Goal: Task Accomplishment & Management: Complete application form

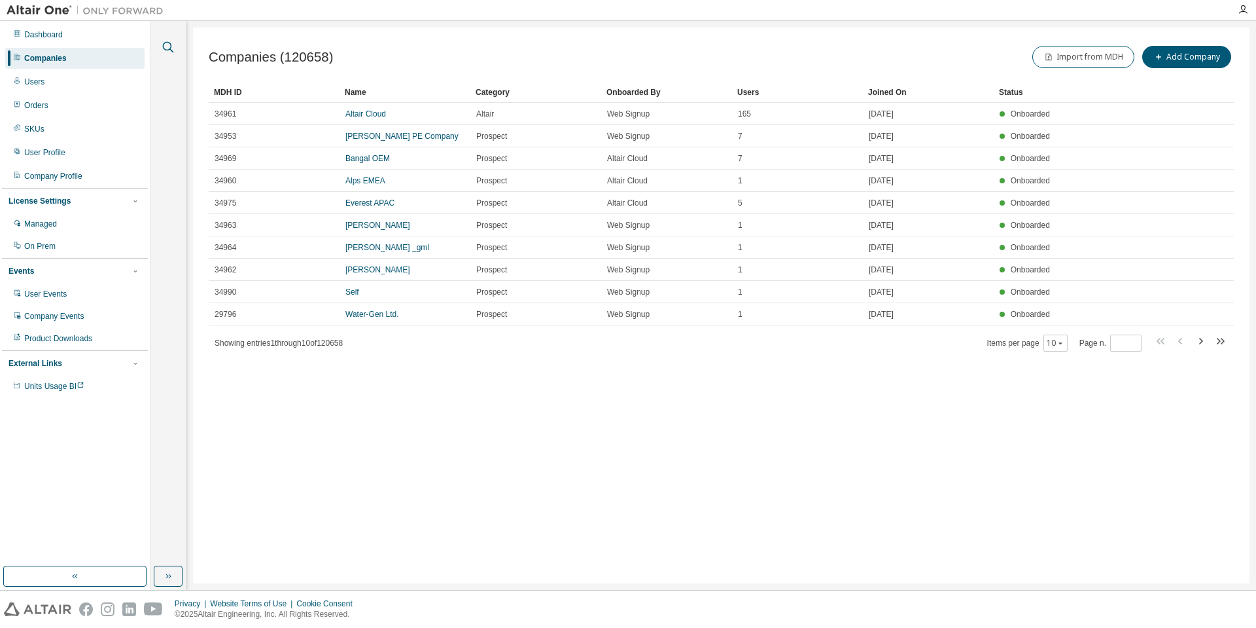
click at [172, 44] on icon "button" at bounding box center [168, 47] width 16 height 16
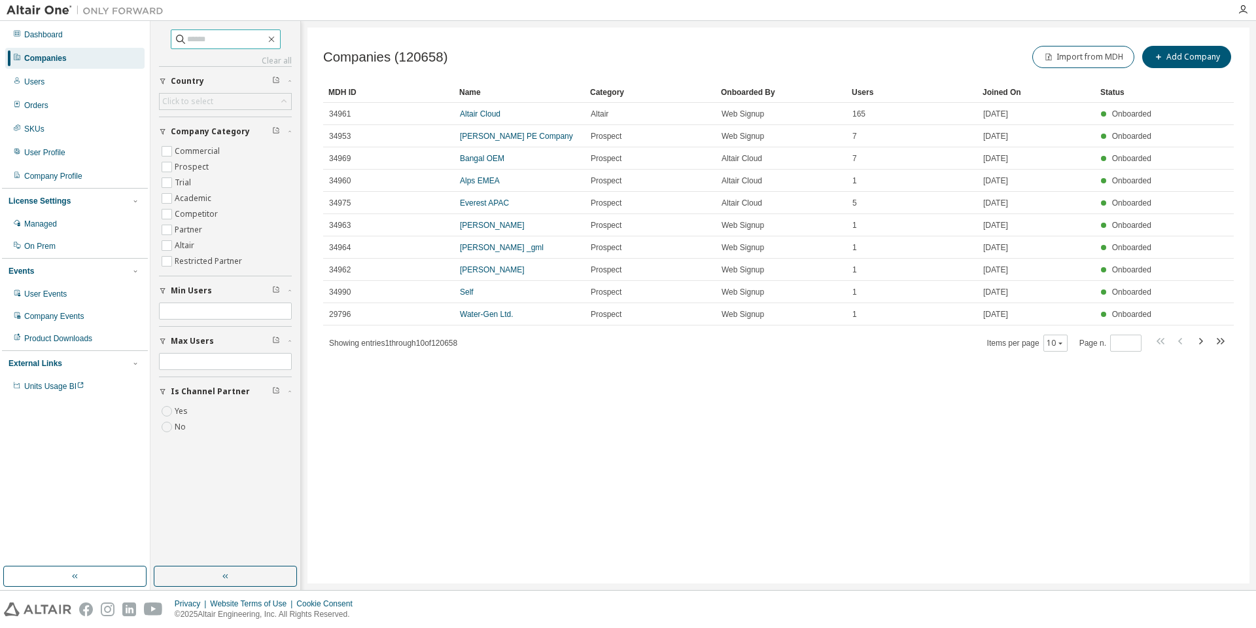
click at [223, 38] on input "text" at bounding box center [226, 39] width 79 height 13
type input "****"
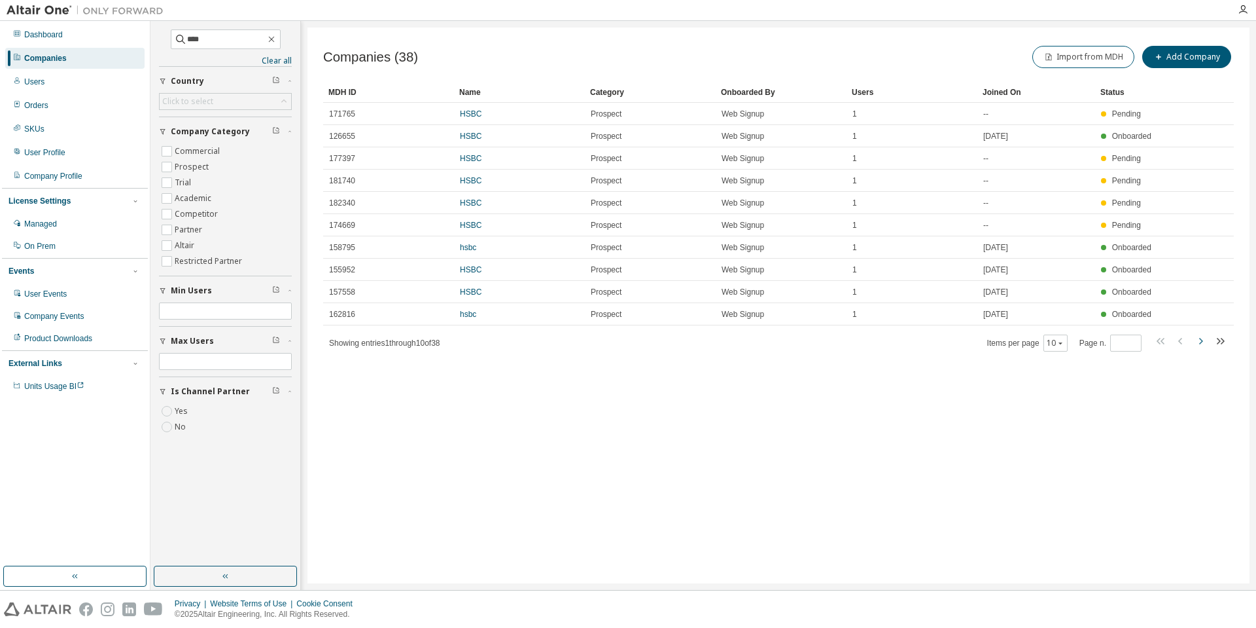
click at [1200, 341] on icon "button" at bounding box center [1201, 341] width 16 height 16
type input "*"
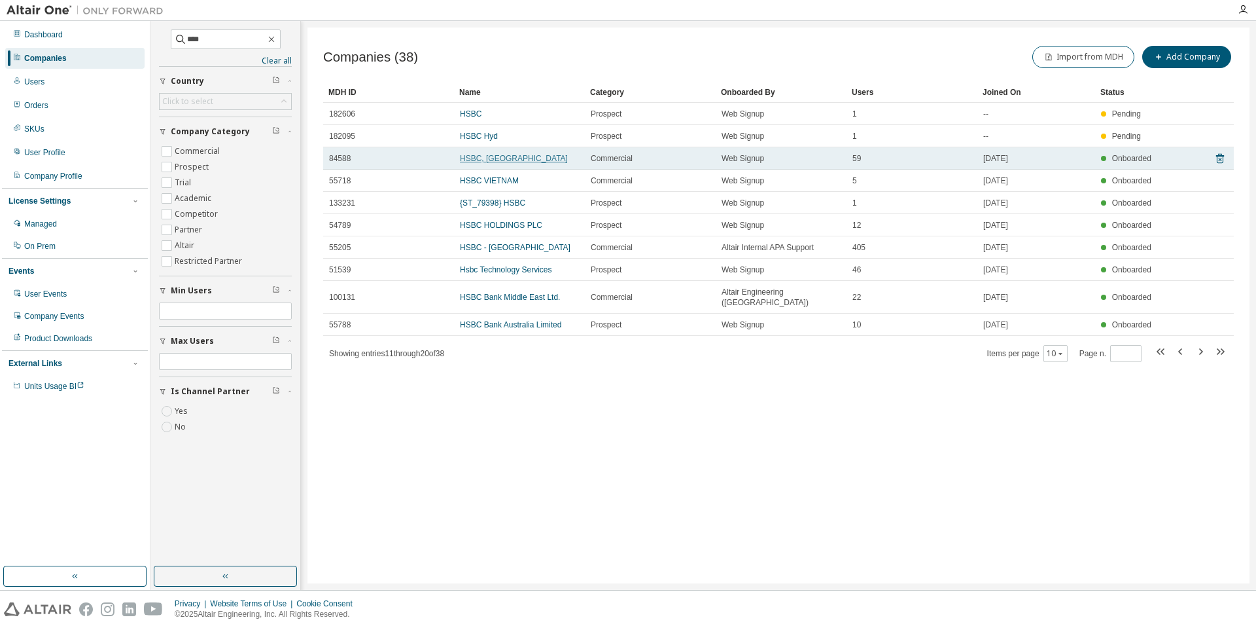
click at [477, 160] on link "HSBC, UK" at bounding box center [514, 158] width 108 height 9
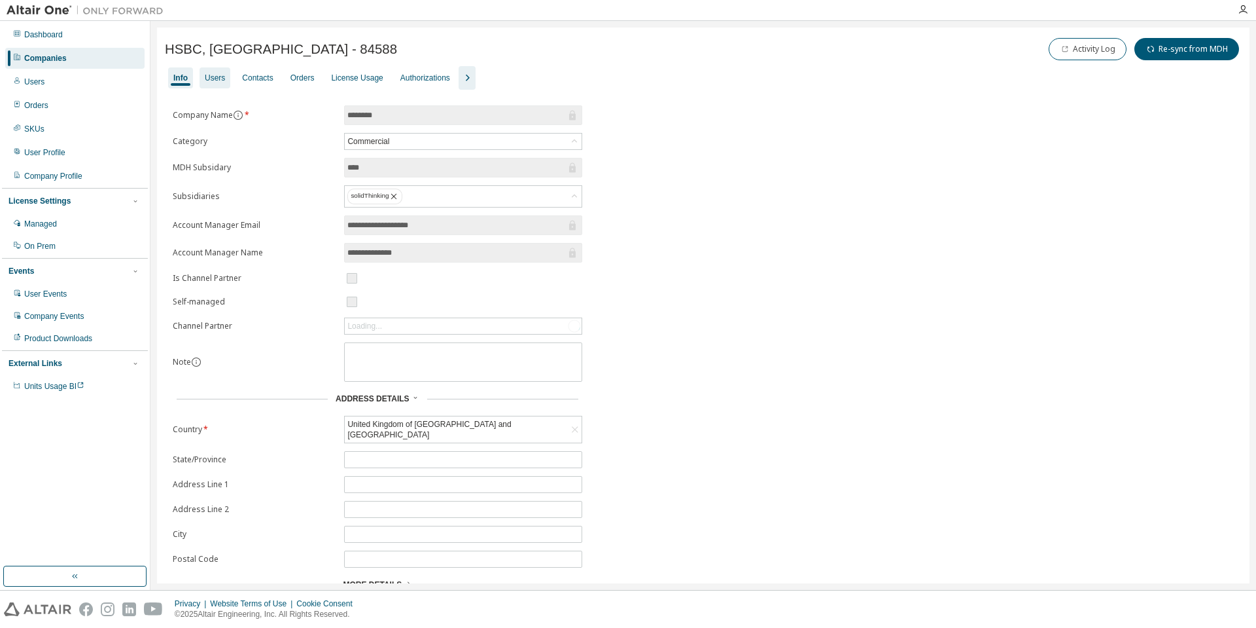
click at [216, 80] on div "Users" at bounding box center [215, 78] width 20 height 10
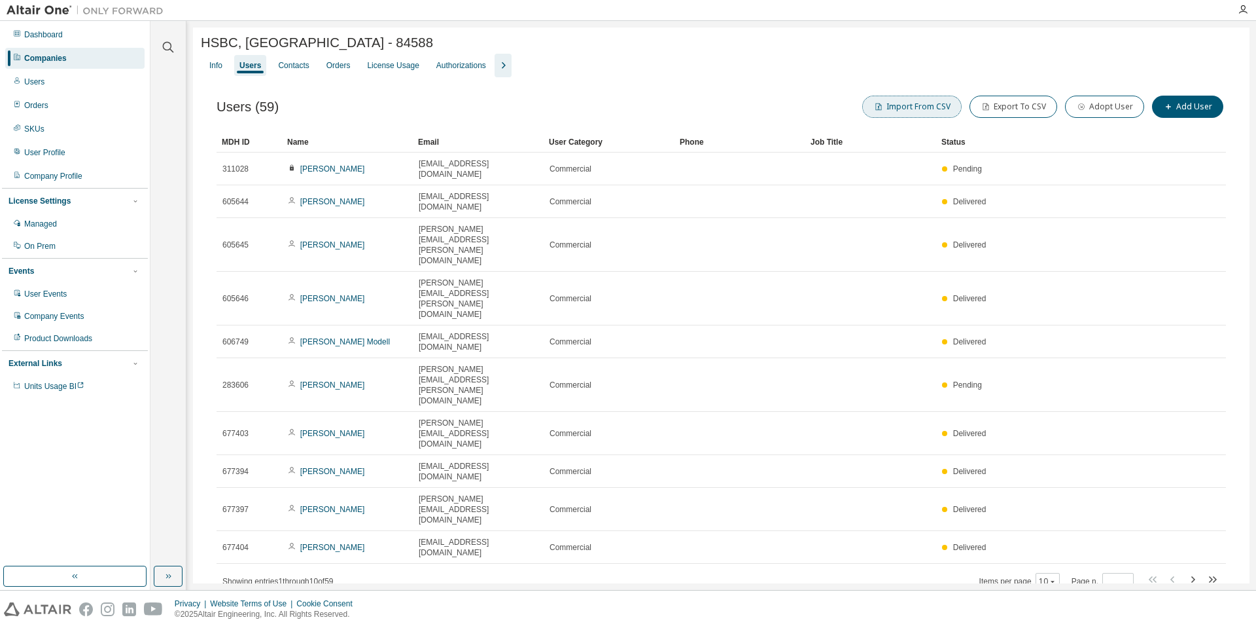
click at [937, 108] on button "Import From CSV" at bounding box center [911, 107] width 99 height 22
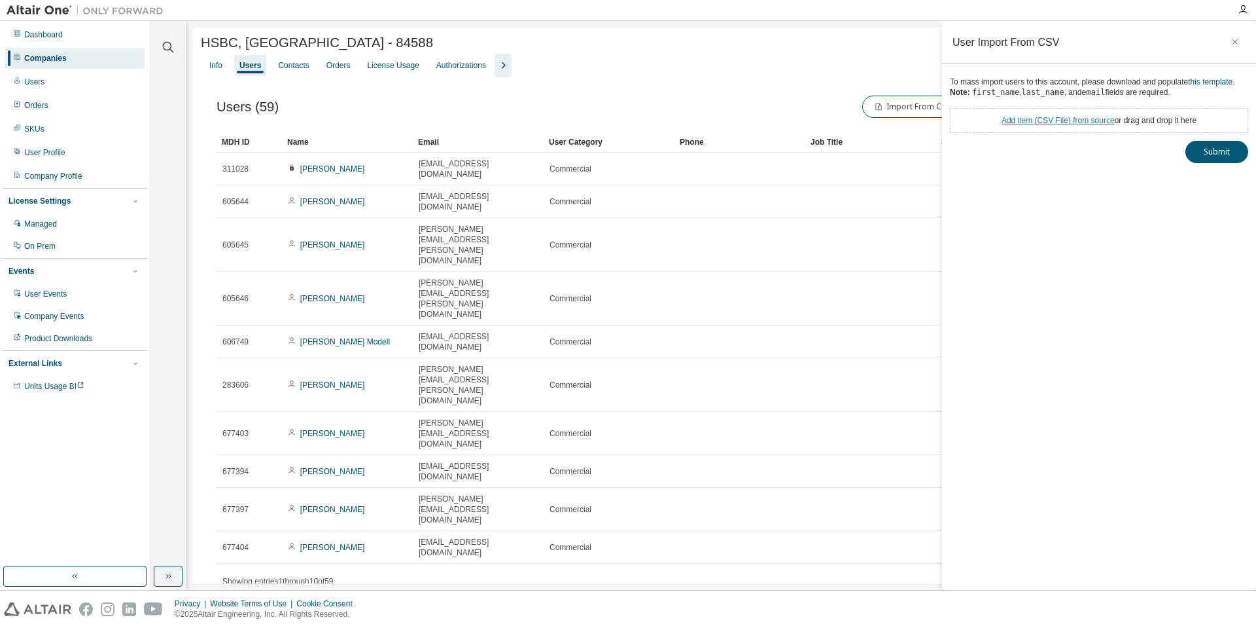
click at [1061, 125] on link "Add item ( CSV File ) from source" at bounding box center [1058, 120] width 113 height 9
click at [1220, 182] on button "Submit" at bounding box center [1217, 175] width 63 height 22
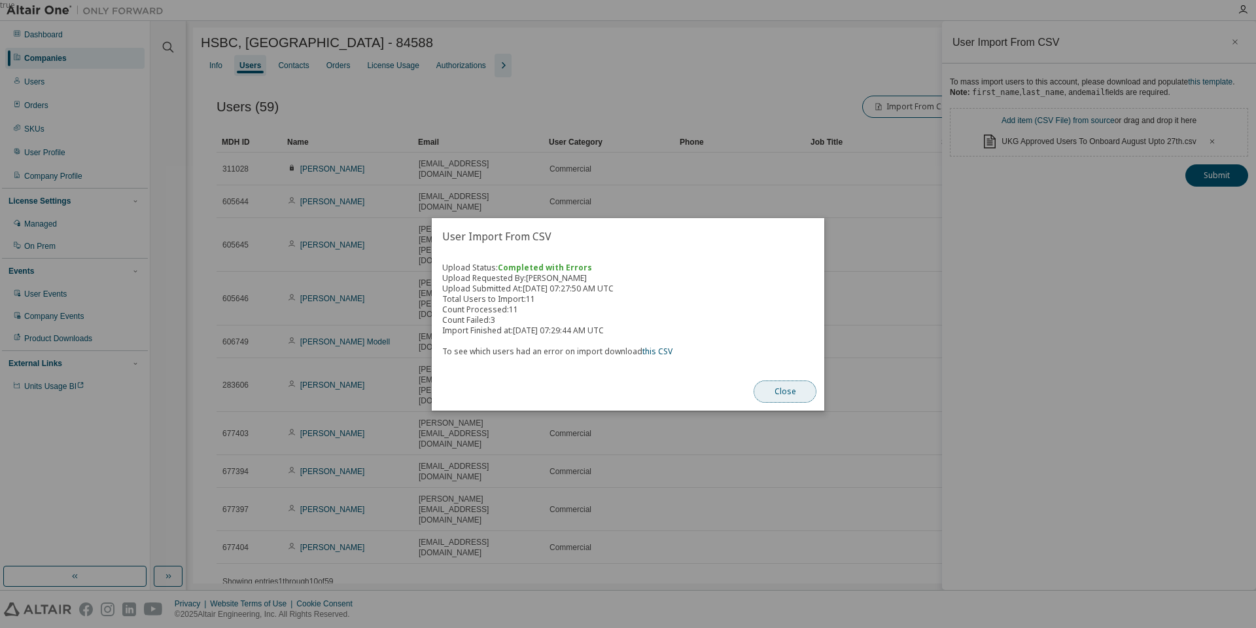
click at [783, 394] on button "Close" at bounding box center [785, 391] width 63 height 22
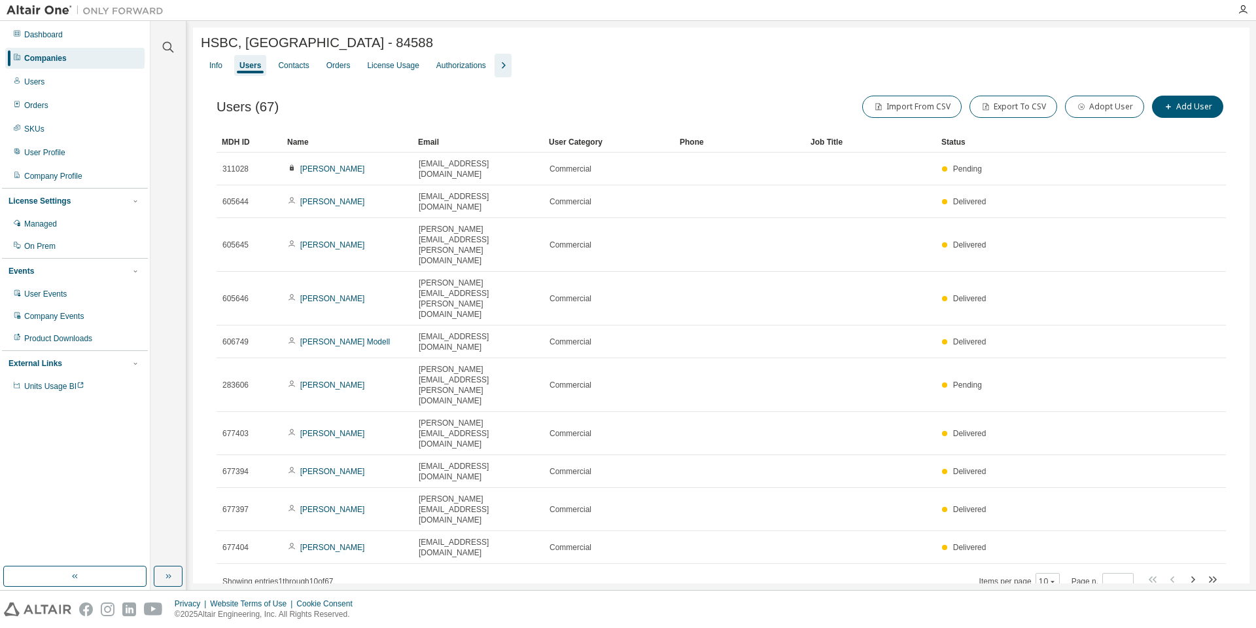
click at [76, 62] on div "Companies" at bounding box center [74, 58] width 139 height 21
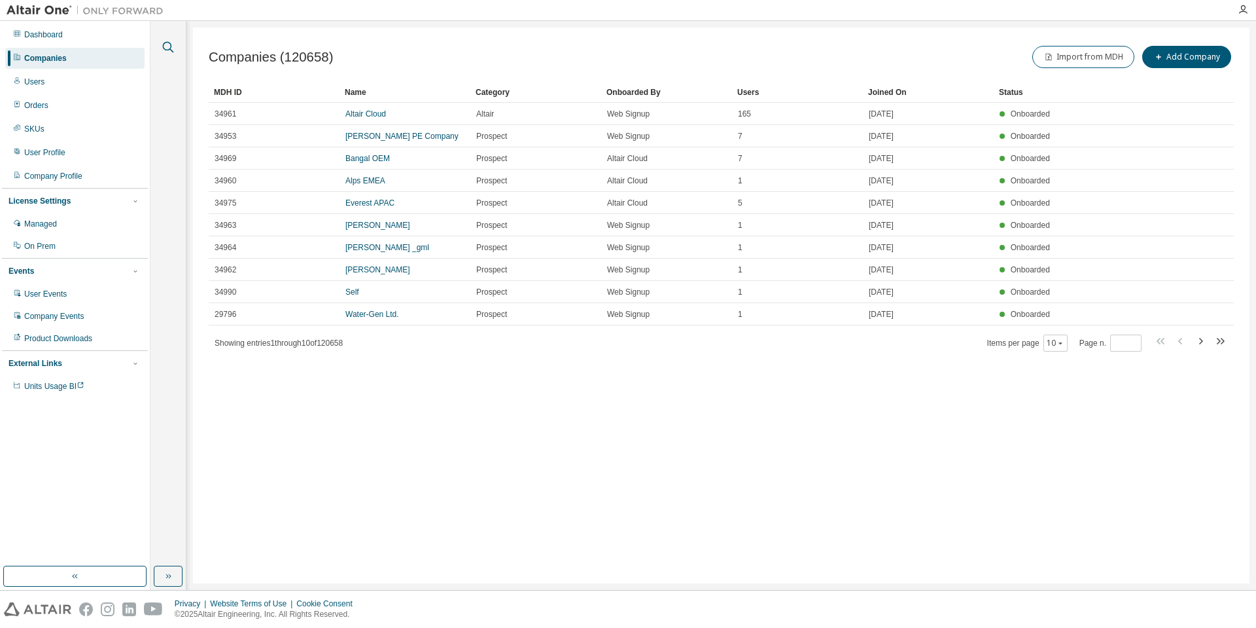
click at [171, 48] on icon "button" at bounding box center [168, 47] width 16 height 16
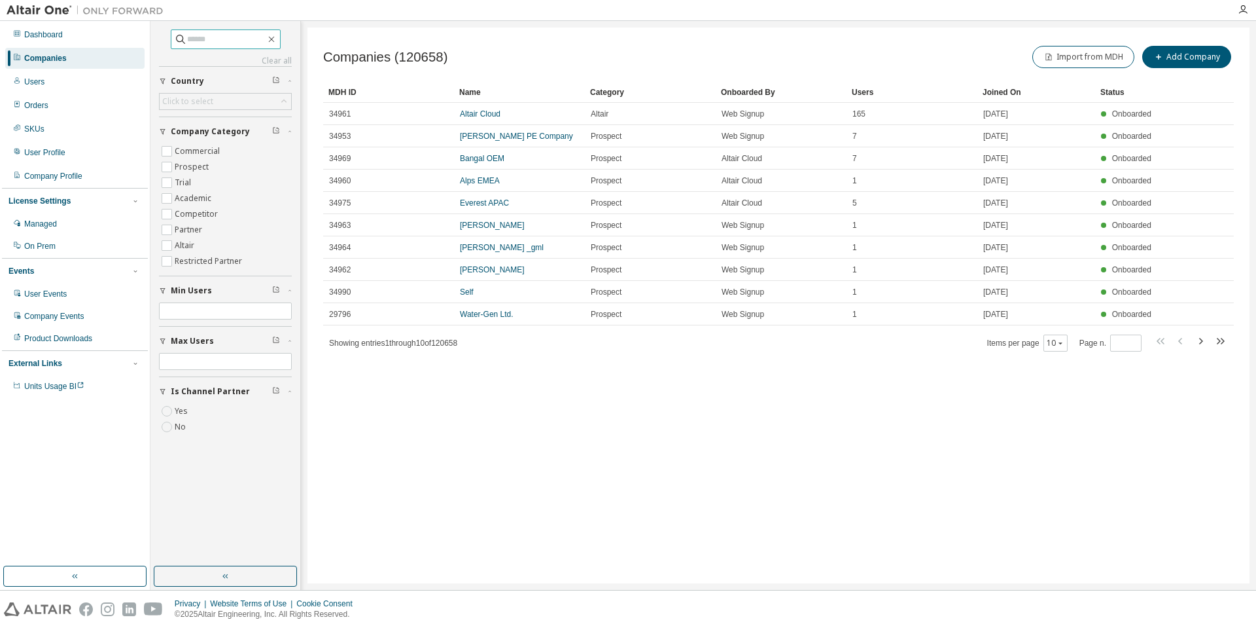
click at [239, 37] on input "text" at bounding box center [226, 39] width 79 height 13
type input "****"
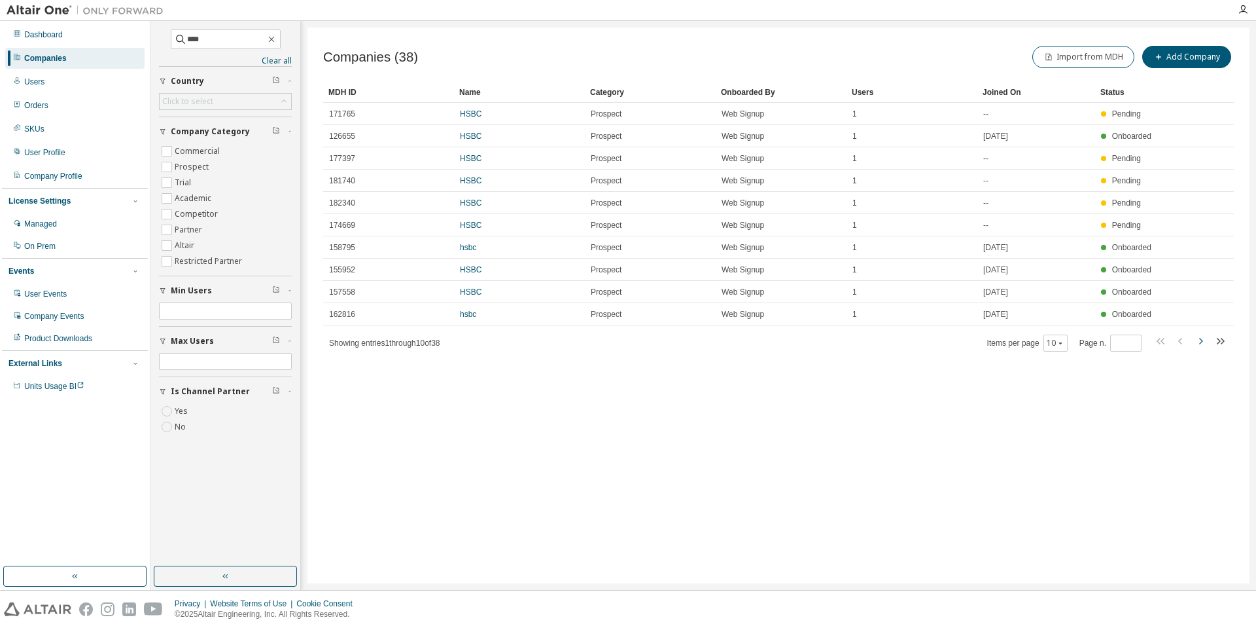
click at [1206, 342] on icon "button" at bounding box center [1201, 341] width 16 height 16
type input "*"
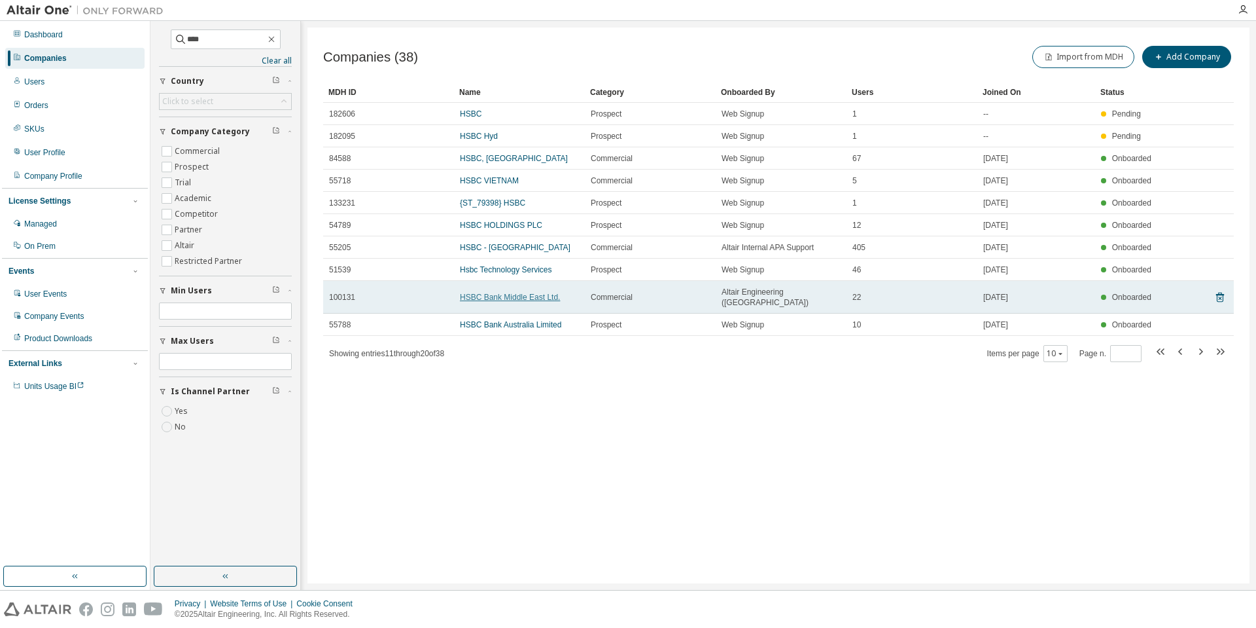
click at [495, 292] on link "HSBC Bank Middle East Ltd." at bounding box center [510, 296] width 100 height 9
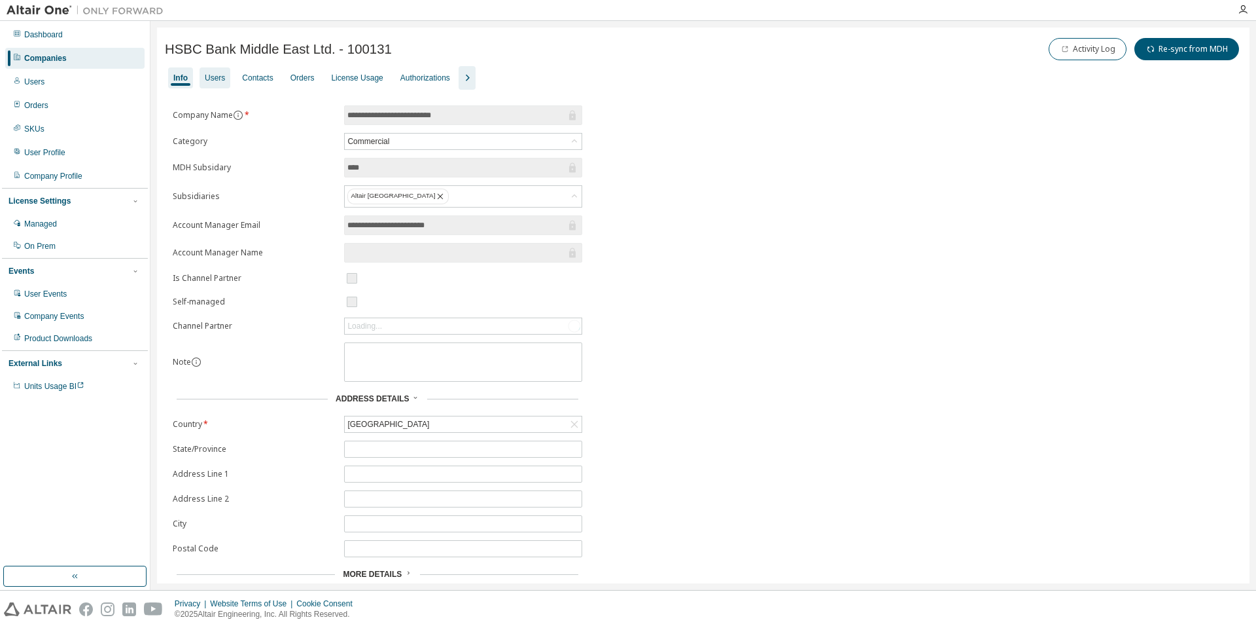
click at [208, 78] on div "Users" at bounding box center [215, 78] width 20 height 10
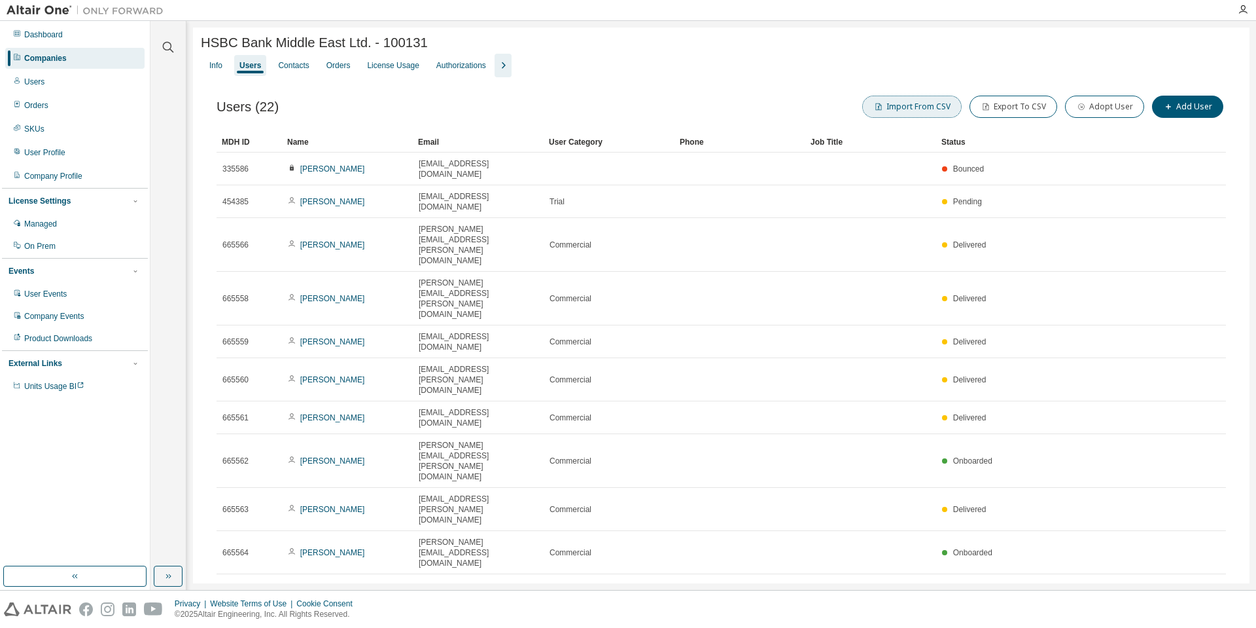
click at [912, 111] on button "Import From CSV" at bounding box center [911, 107] width 99 height 22
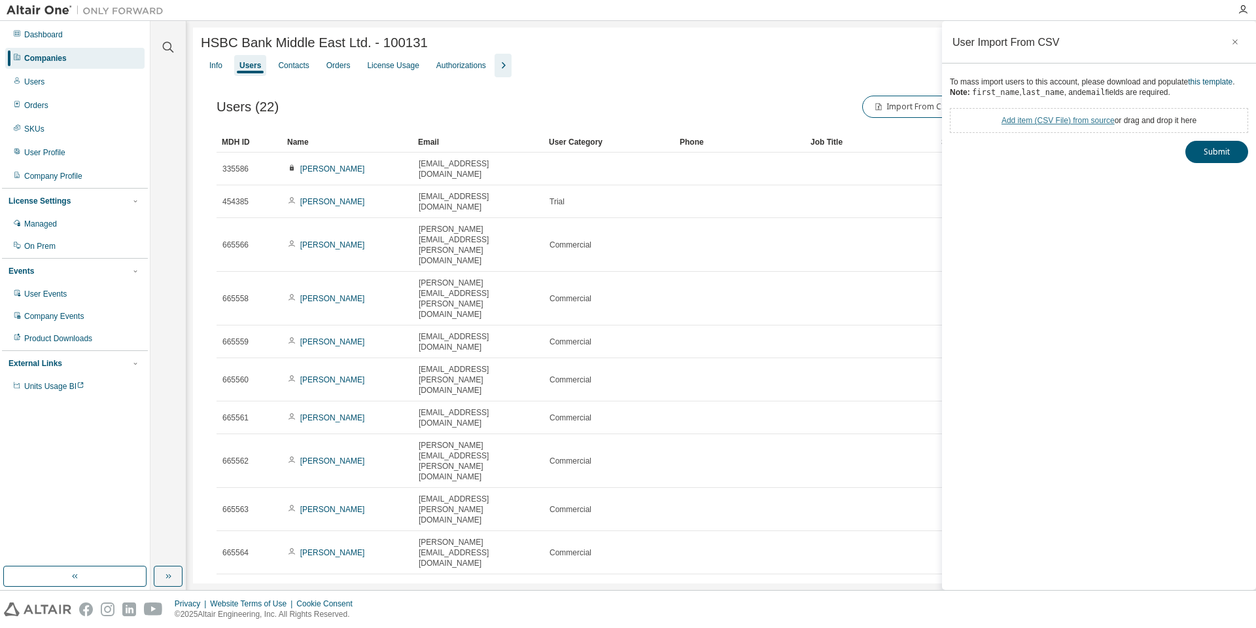
click at [1031, 116] on link "Add item ( CSV File ) from source" at bounding box center [1058, 120] width 113 height 9
click at [1209, 179] on button "Submit" at bounding box center [1217, 175] width 63 height 22
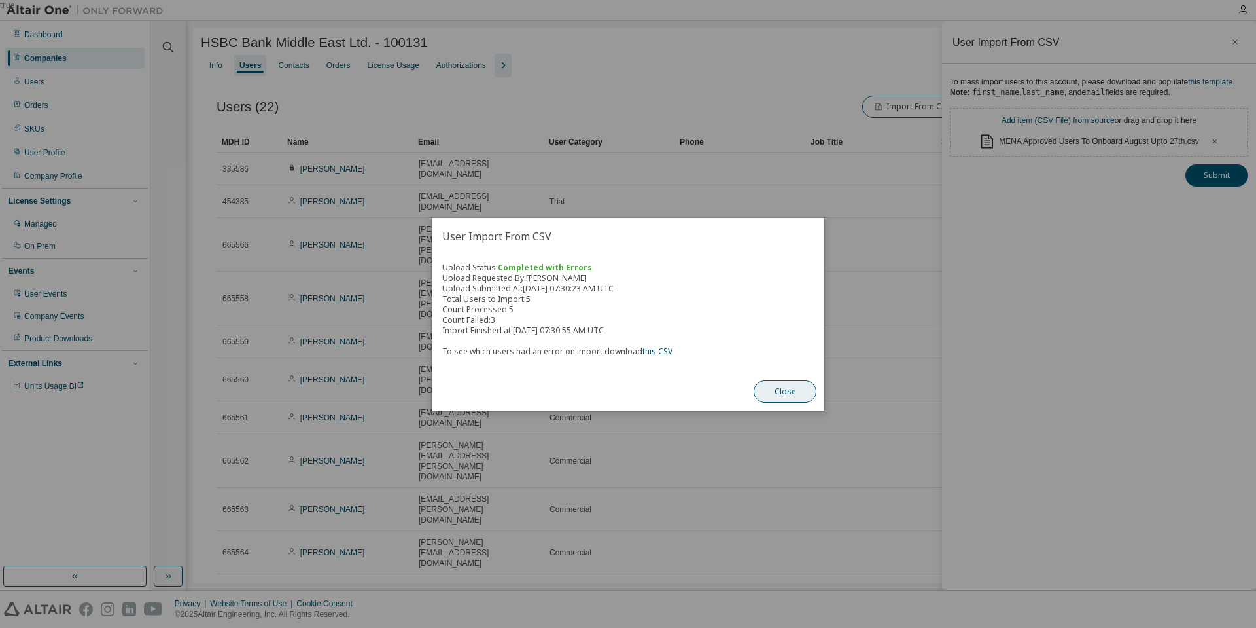
click at [793, 389] on button "Close" at bounding box center [785, 391] width 63 height 22
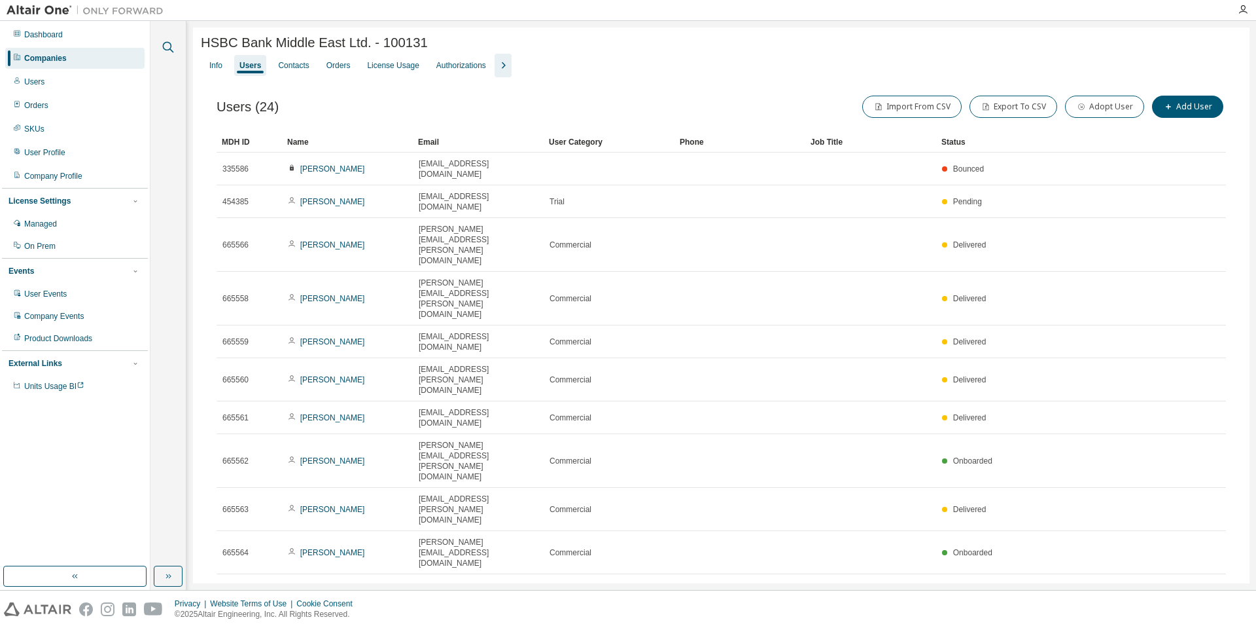
click at [169, 51] on icon "button" at bounding box center [168, 47] width 16 height 16
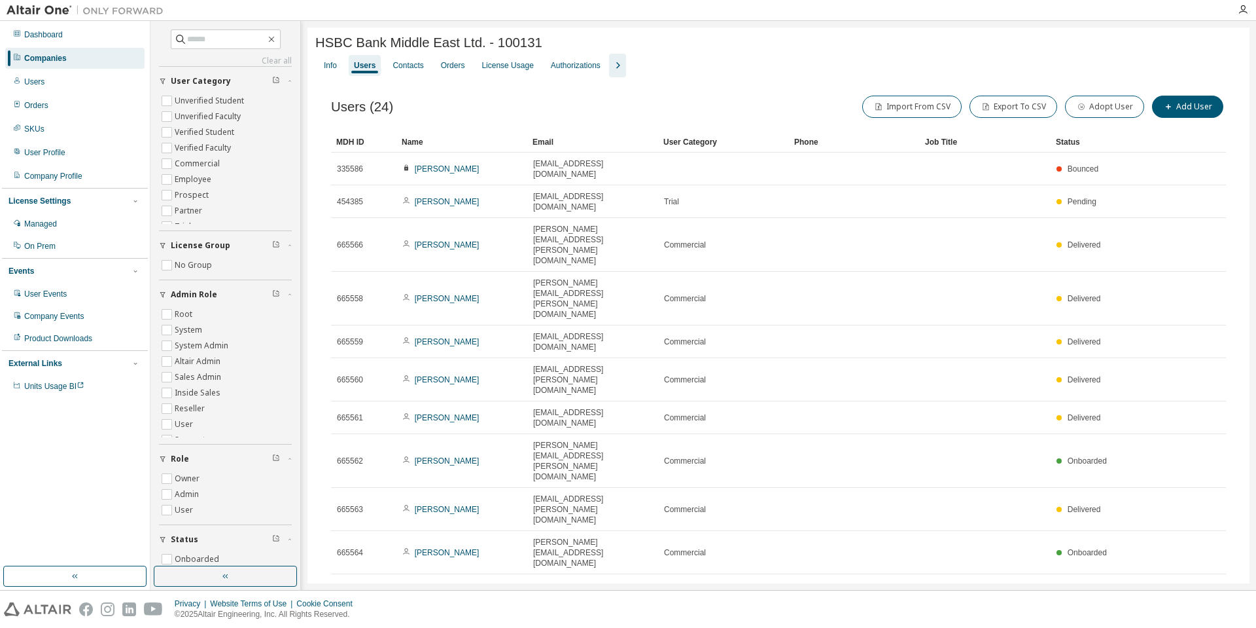
click at [86, 63] on div "Companies" at bounding box center [74, 58] width 139 height 21
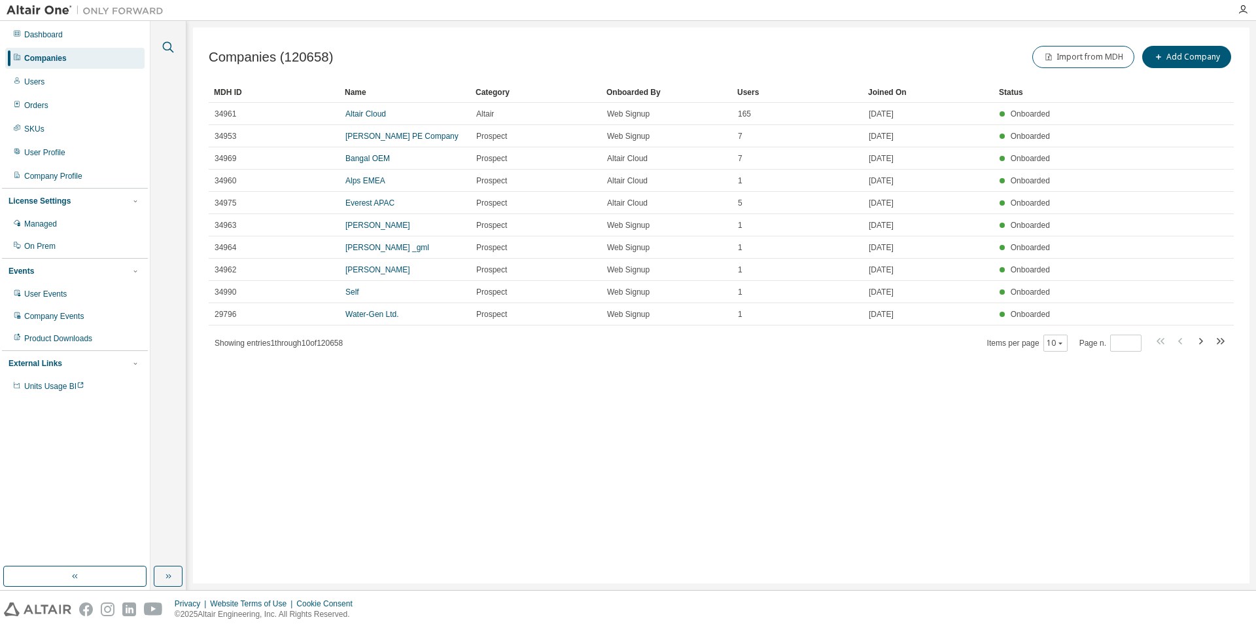
click at [173, 50] on icon "button" at bounding box center [168, 47] width 16 height 16
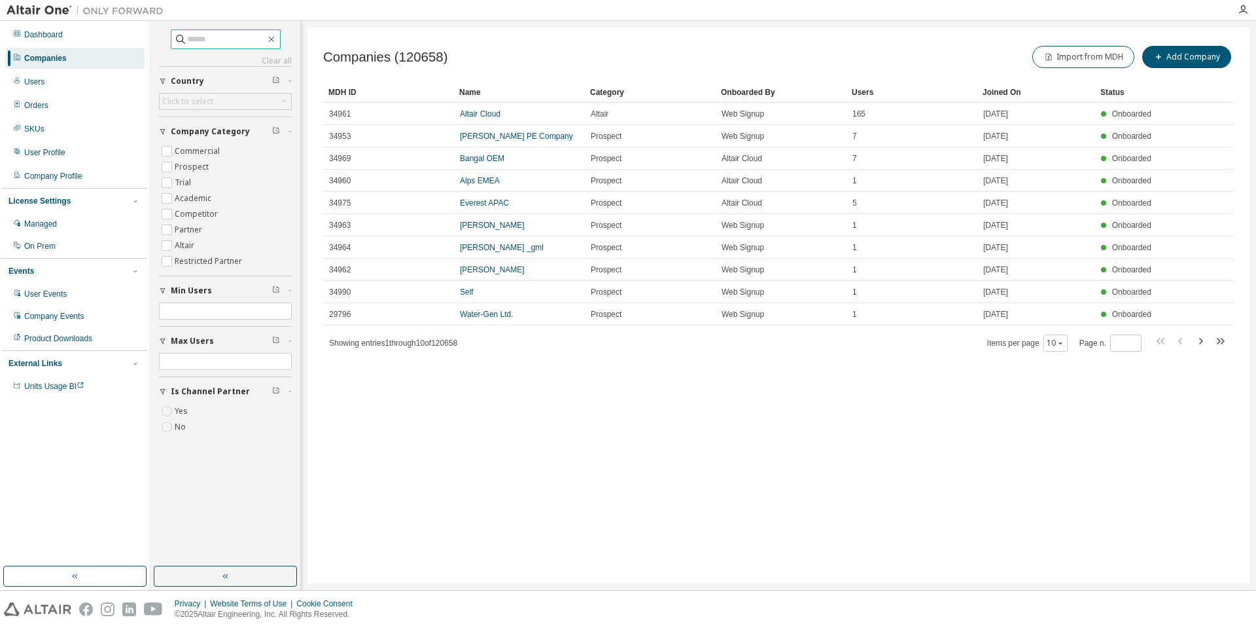
click at [205, 40] on input "text" at bounding box center [226, 39] width 79 height 13
type input "****"
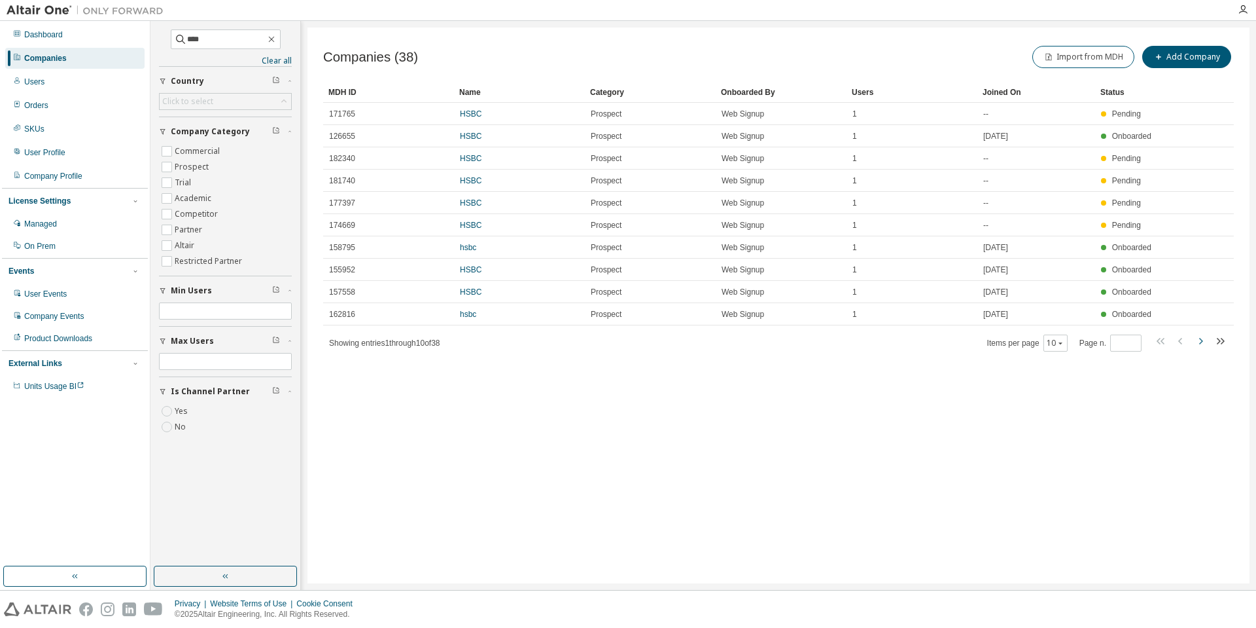
click at [1199, 344] on icon "button" at bounding box center [1201, 341] width 16 height 16
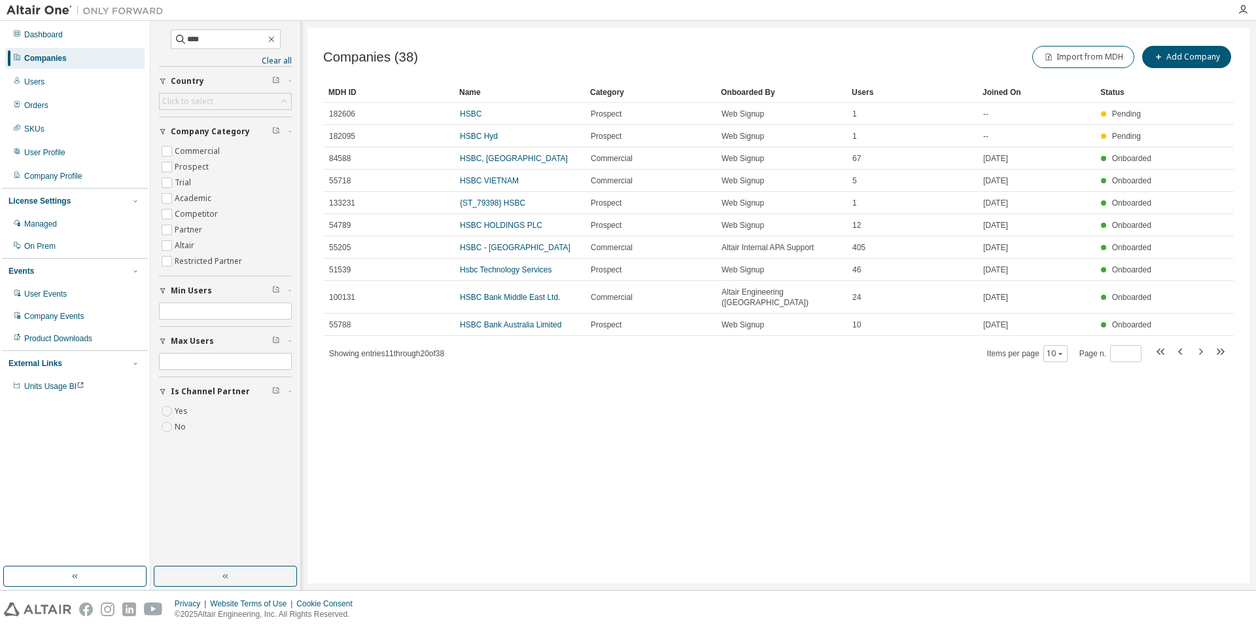
click at [1199, 344] on icon "button" at bounding box center [1201, 352] width 16 height 16
type input "*"
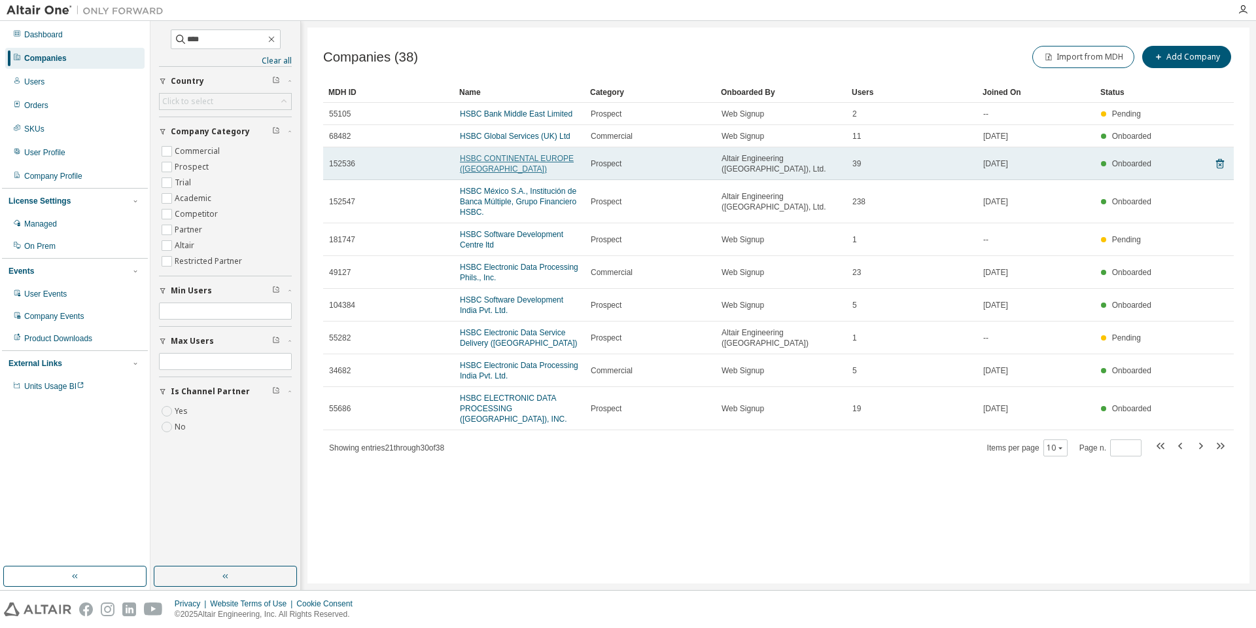
click at [502, 160] on link "HSBC CONTINENTAL EUROPE (France)" at bounding box center [517, 164] width 114 height 20
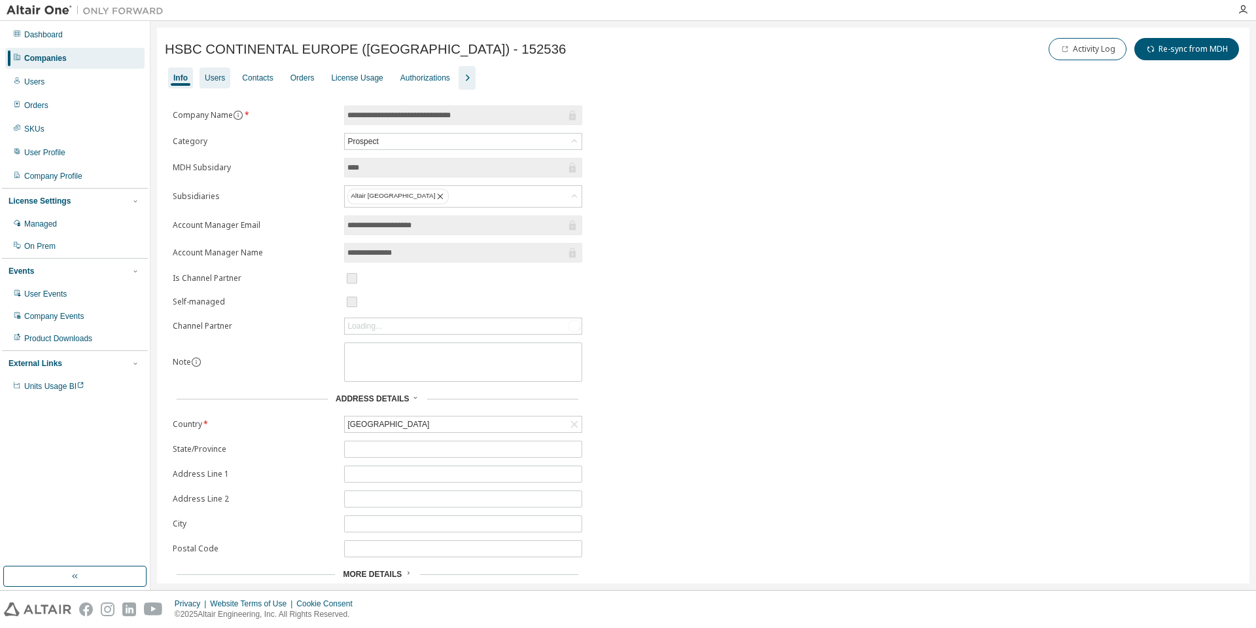
click at [211, 81] on div "Users" at bounding box center [215, 78] width 20 height 10
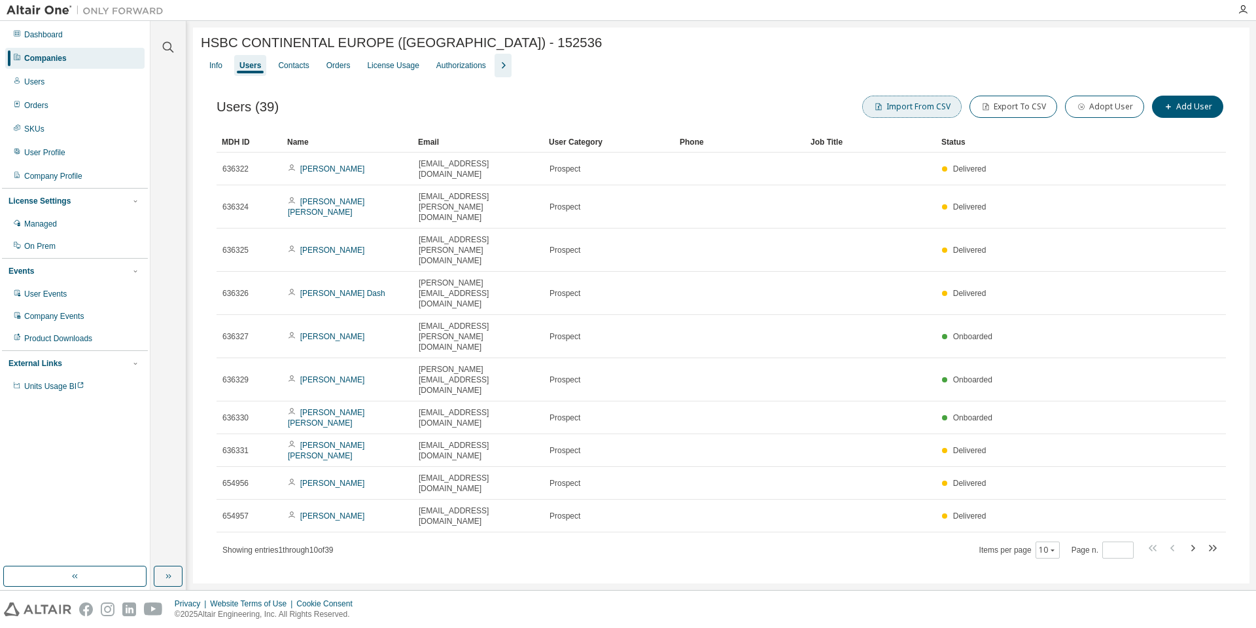
click at [927, 109] on button "Import From CSV" at bounding box center [911, 107] width 99 height 22
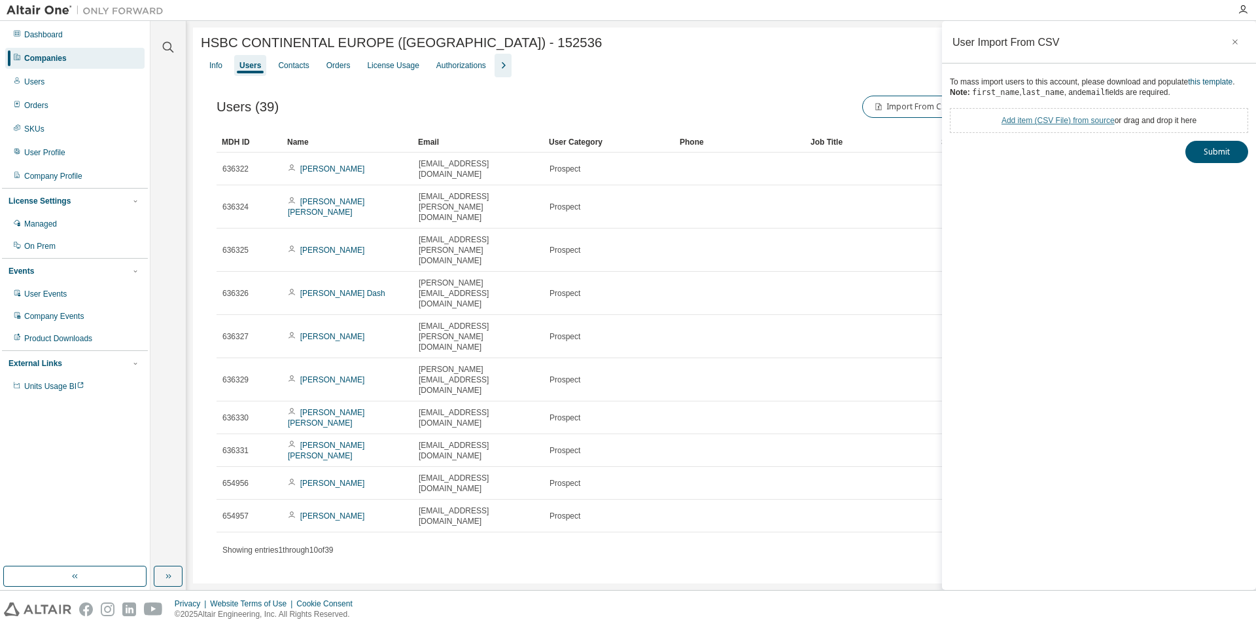
click at [1036, 120] on link "Add item ( CSV File ) from source" at bounding box center [1058, 120] width 113 height 9
click at [1213, 174] on button "Submit" at bounding box center [1217, 175] width 63 height 22
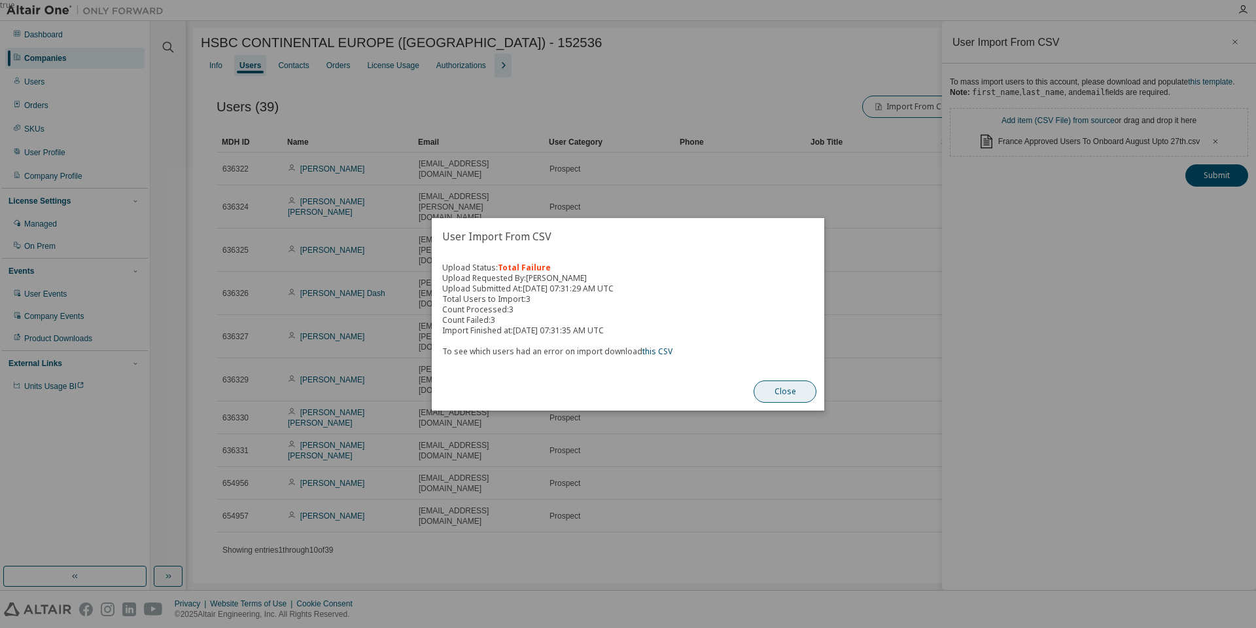
click at [785, 392] on button "Close" at bounding box center [785, 391] width 63 height 22
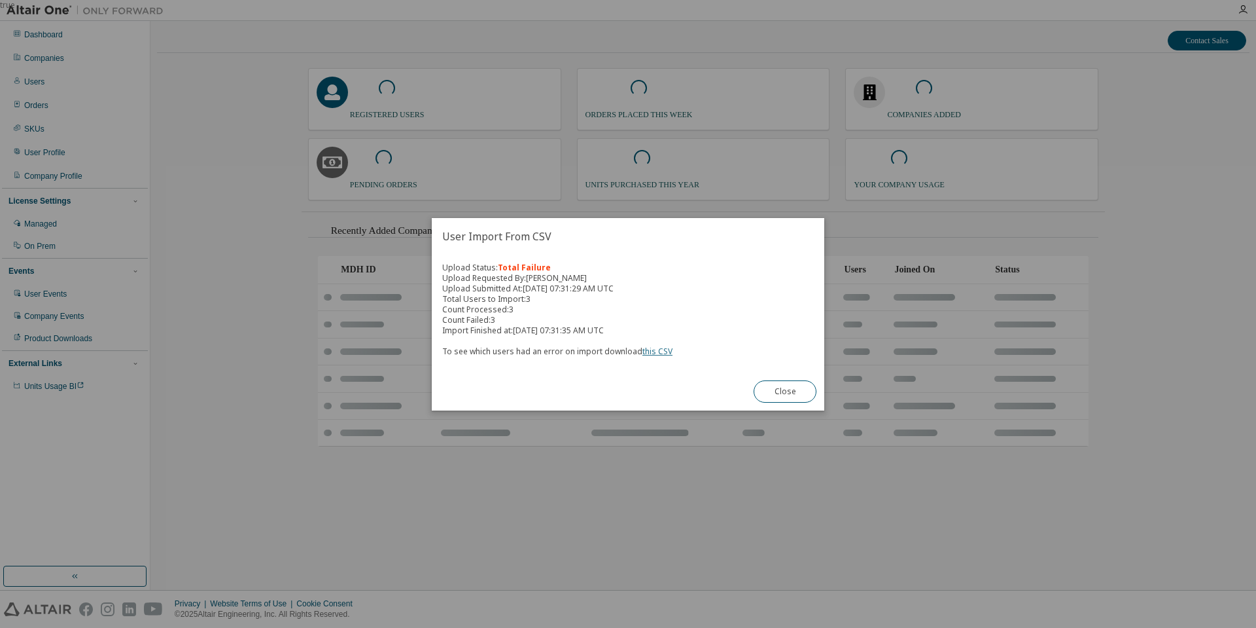
click at [650, 356] on link "this CSV" at bounding box center [658, 351] width 30 height 11
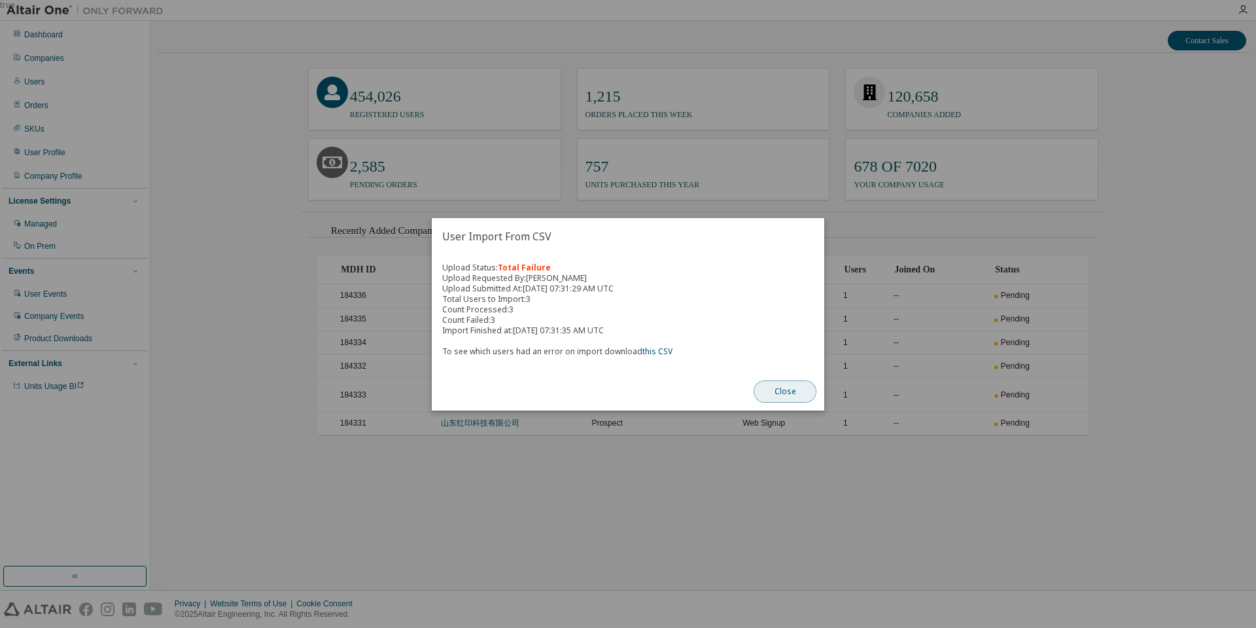
click at [796, 400] on button "Close" at bounding box center [785, 391] width 63 height 22
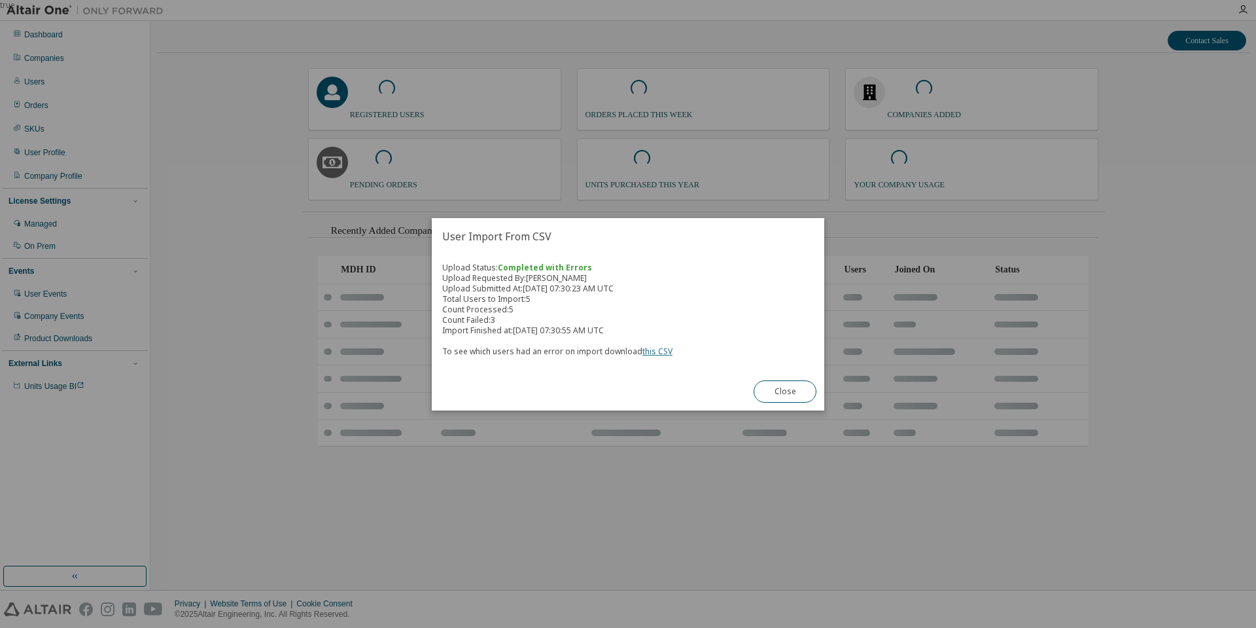
click at [651, 355] on link "this CSV" at bounding box center [658, 351] width 30 height 11
click at [652, 353] on link "this CSV" at bounding box center [658, 351] width 30 height 11
